Goal: Task Accomplishment & Management: Complete application form

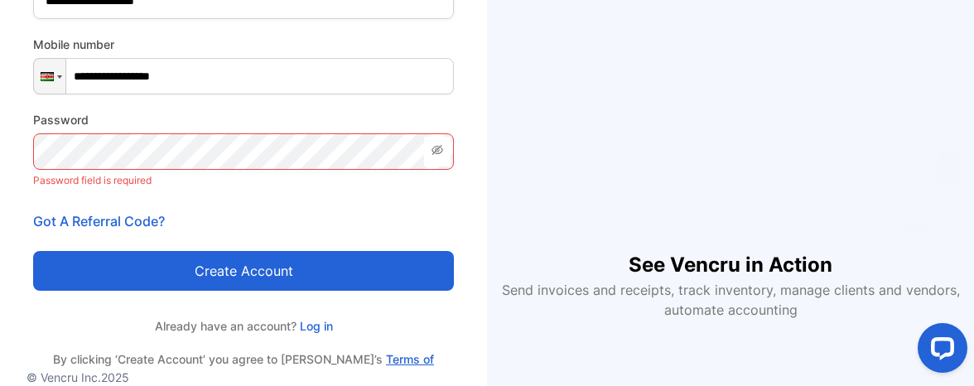
scroll to position [248, 0]
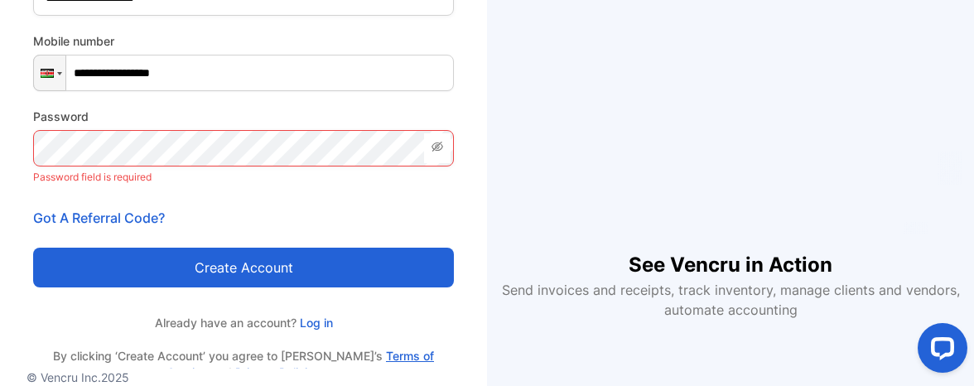
type input "**********"
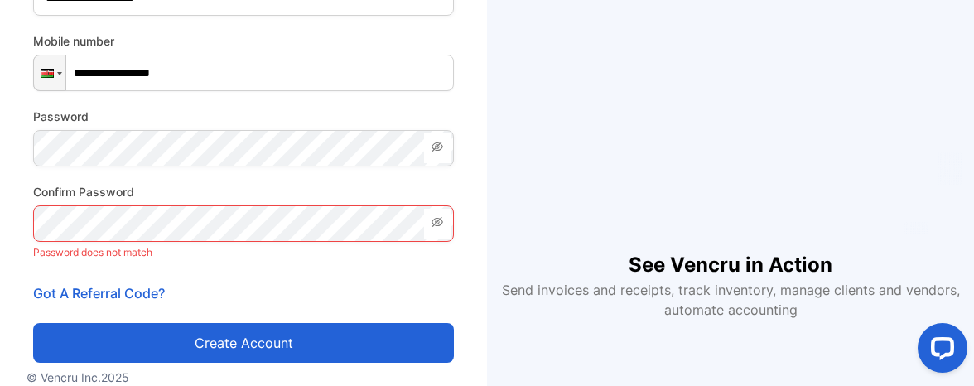
click at [254, 263] on p "Password does not match" at bounding box center [243, 253] width 421 height 22
click at [440, 152] on icon at bounding box center [437, 146] width 13 height 13
click at [441, 224] on icon at bounding box center [437, 222] width 12 height 10
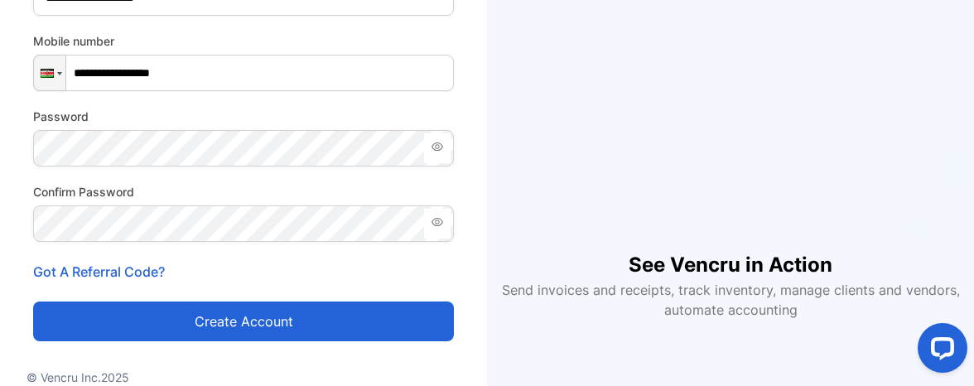
click at [228, 322] on button "Create account" at bounding box center [243, 321] width 421 height 40
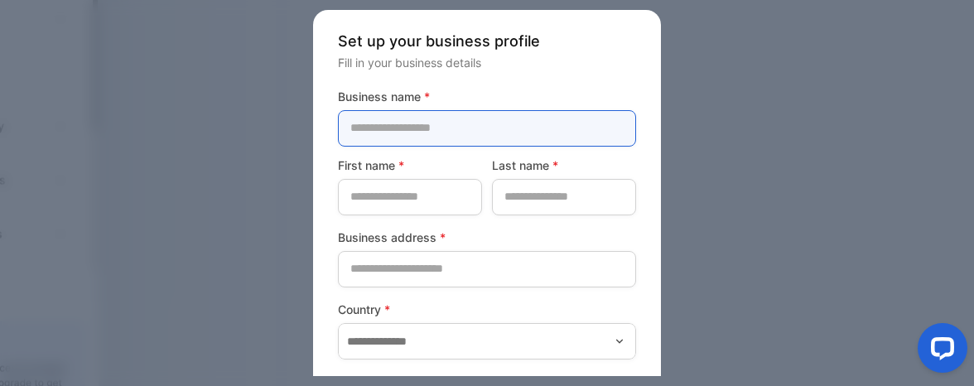
click at [593, 133] on name-inputcompanyname "text" at bounding box center [487, 128] width 298 height 36
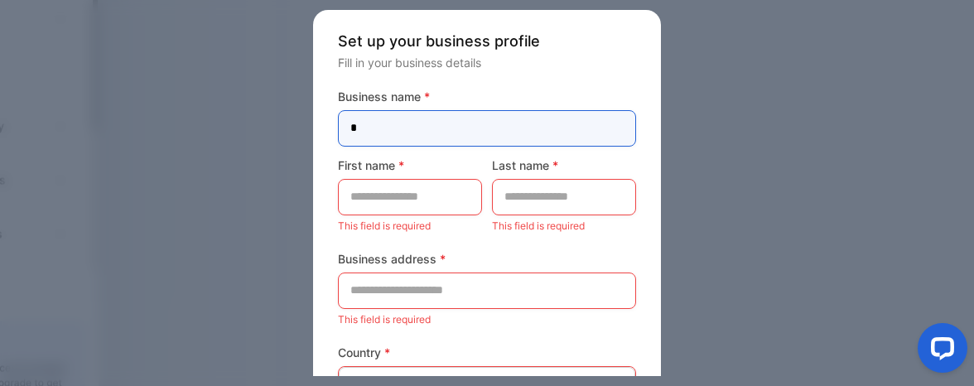
type name-inputcompanyname "*"
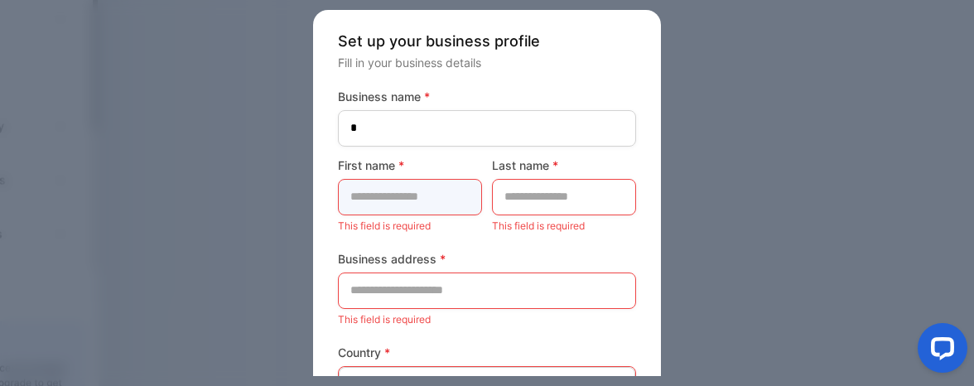
click at [436, 183] on name-inputfirstname "text" at bounding box center [410, 197] width 144 height 36
